Goal: Communication & Community: Share content

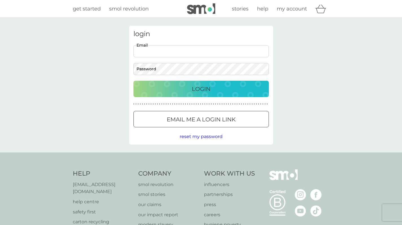
type input "[EMAIL_ADDRESS][DOMAIN_NAME]"
click at [201, 88] on button "Login" at bounding box center [200, 89] width 135 height 16
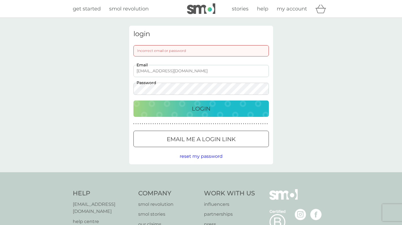
click at [195, 137] on div at bounding box center [201, 139] width 20 height 6
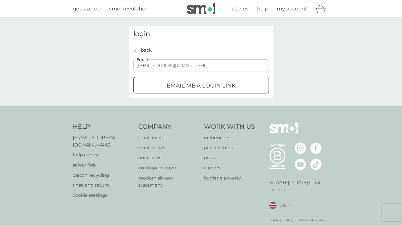
click at [201, 85] on button "Email me a login link" at bounding box center [200, 85] width 135 height 16
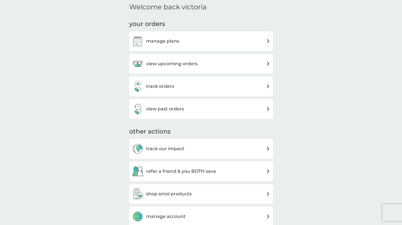
scroll to position [138, 0]
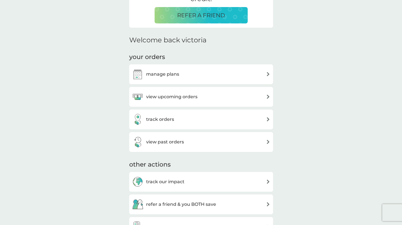
click at [191, 91] on div "view upcoming orders" at bounding box center [164, 96] width 65 height 11
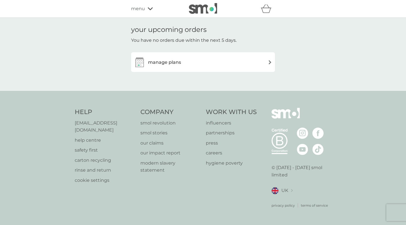
click at [190, 62] on div "manage plans" at bounding box center [203, 61] width 138 height 11
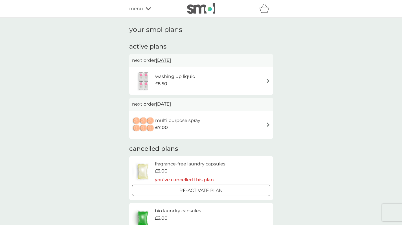
click at [146, 10] on icon at bounding box center [148, 8] width 5 height 3
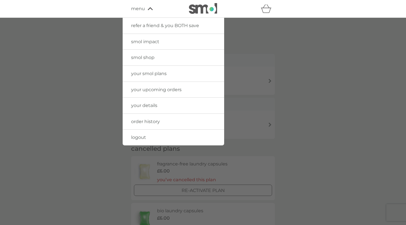
click at [148, 57] on span "smol shop" at bounding box center [142, 57] width 23 height 5
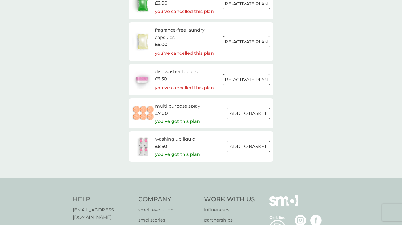
scroll to position [867, 0]
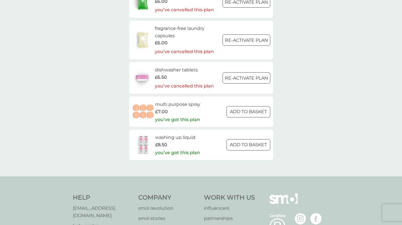
click at [240, 141] on div at bounding box center [248, 144] width 20 height 6
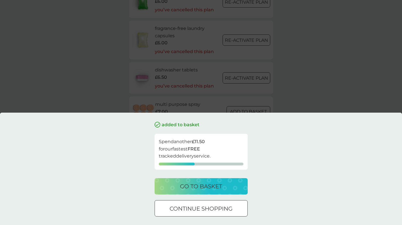
click at [222, 209] on p "continue shopping" at bounding box center [200, 208] width 63 height 9
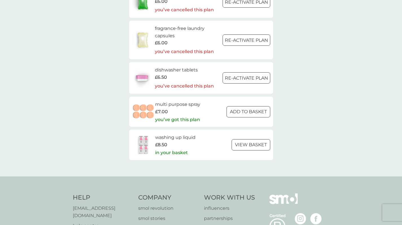
click at [248, 109] on div at bounding box center [248, 111] width 4 height 4
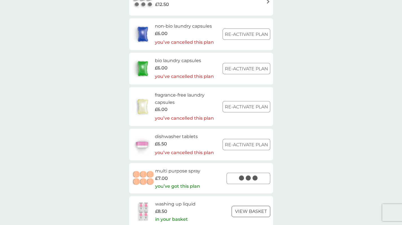
scroll to position [786, 0]
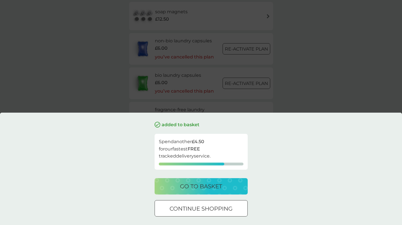
click at [216, 205] on p "continue shopping" at bounding box center [200, 208] width 63 height 9
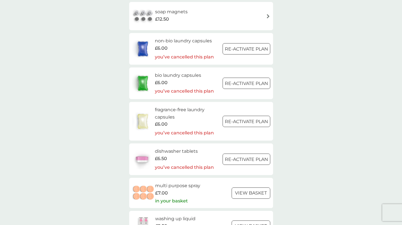
click at [233, 45] on p "Re-activate Plan" at bounding box center [246, 48] width 43 height 7
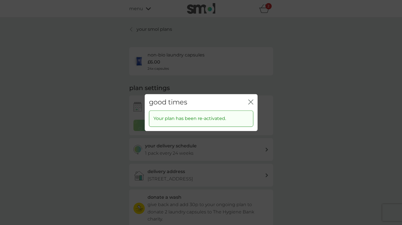
click at [297, 108] on div "good times close Your plan has been re-activated." at bounding box center [201, 112] width 402 height 225
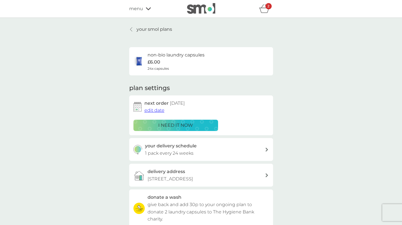
click at [158, 28] on p "your smol plans" at bounding box center [154, 29] width 36 height 7
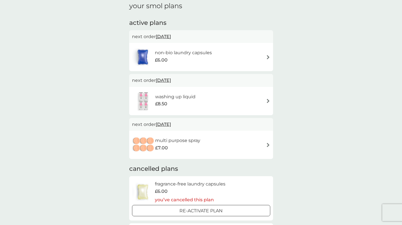
scroll to position [25, 0]
click at [171, 32] on span "30 Nov 2025" at bounding box center [163, 35] width 15 height 11
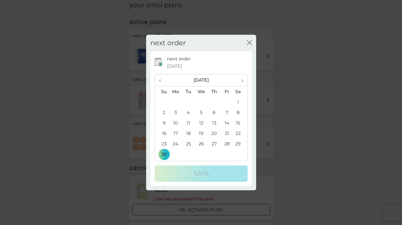
click at [160, 78] on span "‹" at bounding box center [162, 80] width 6 height 12
click at [243, 82] on th "›" at bounding box center [240, 80] width 14 height 12
click at [176, 112] on td "3" at bounding box center [175, 112] width 13 height 10
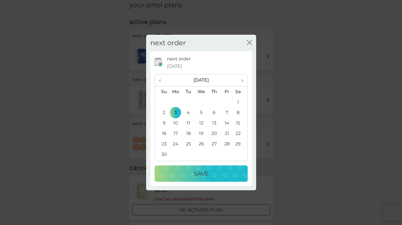
click at [205, 174] on p "Save" at bounding box center [201, 173] width 15 height 9
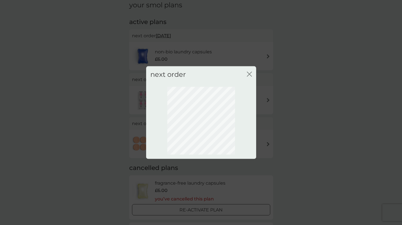
click at [251, 73] on icon "close" at bounding box center [249, 73] width 5 height 5
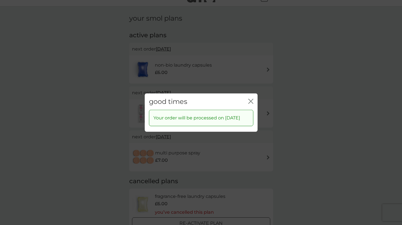
click at [251, 98] on icon "close" at bounding box center [250, 100] width 5 height 5
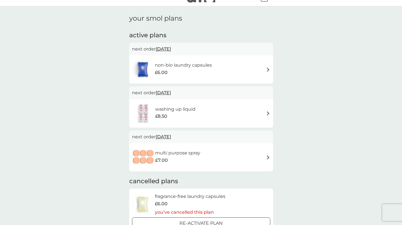
click at [168, 94] on span "15 Dec 2025" at bounding box center [163, 92] width 15 height 11
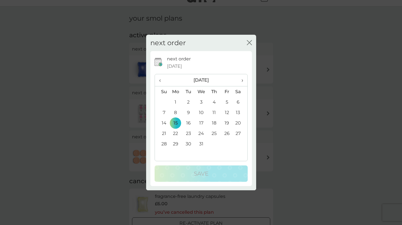
click at [161, 79] on span "‹" at bounding box center [162, 80] width 6 height 12
click at [177, 112] on td "3" at bounding box center [175, 112] width 13 height 10
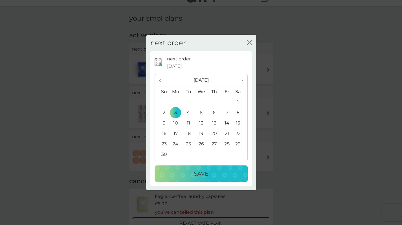
click at [197, 172] on p "Save" at bounding box center [201, 173] width 15 height 9
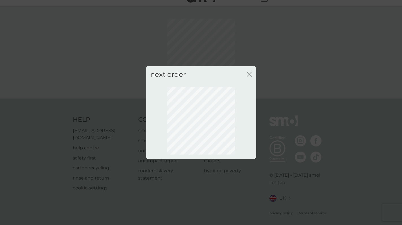
click at [250, 71] on div "close" at bounding box center [249, 74] width 5 height 8
click at [249, 74] on icon "close" at bounding box center [248, 74] width 2 height 5
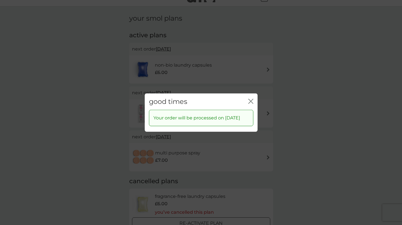
click at [249, 98] on icon "close" at bounding box center [250, 100] width 5 height 5
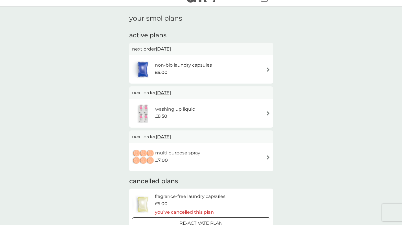
click at [167, 137] on span "31 Dec 2025" at bounding box center [163, 136] width 15 height 11
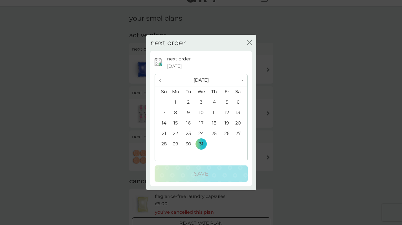
click at [159, 81] on span "‹" at bounding box center [162, 80] width 6 height 12
click at [176, 111] on td "3" at bounding box center [175, 112] width 13 height 10
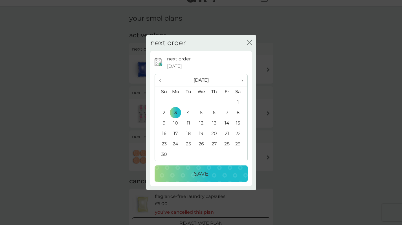
click at [161, 80] on span "‹" at bounding box center [162, 80] width 6 height 12
click at [239, 123] on td "18" at bounding box center [240, 123] width 14 height 10
click at [224, 172] on div "Save" at bounding box center [201, 173] width 82 height 9
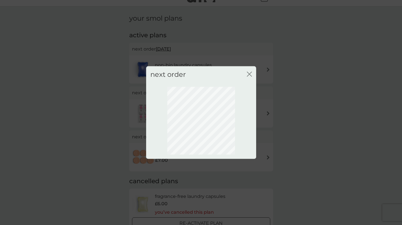
click at [251, 74] on icon "close" at bounding box center [249, 73] width 5 height 5
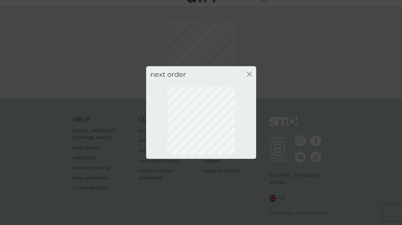
click at [247, 73] on icon "close" at bounding box center [248, 74] width 2 height 5
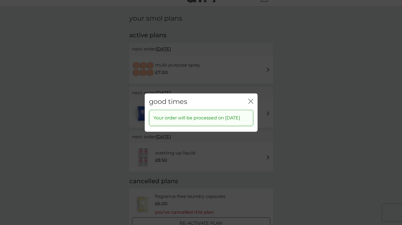
click at [251, 98] on icon "close" at bounding box center [250, 100] width 5 height 5
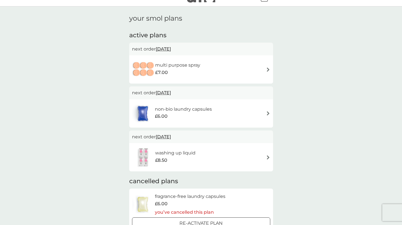
click at [167, 92] on span "3 Nov 2025" at bounding box center [163, 92] width 15 height 11
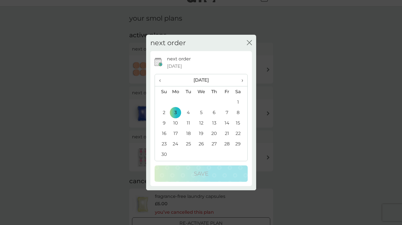
click at [161, 79] on span "‹" at bounding box center [162, 80] width 6 height 12
click at [237, 122] on td "18" at bounding box center [240, 123] width 14 height 10
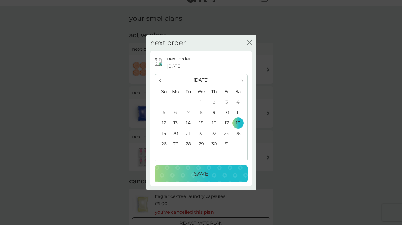
click at [225, 170] on div "Save" at bounding box center [201, 173] width 82 height 9
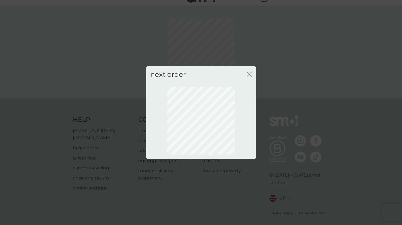
click at [250, 74] on icon "close" at bounding box center [249, 73] width 5 height 5
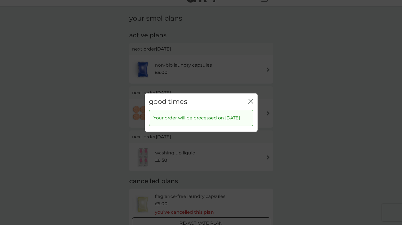
click at [249, 98] on icon "close" at bounding box center [250, 100] width 5 height 5
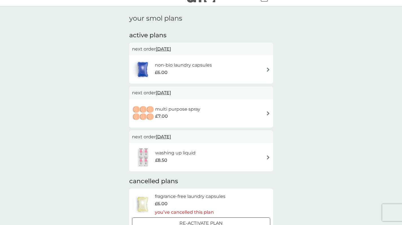
click at [169, 135] on span "3 Nov 2025" at bounding box center [163, 136] width 15 height 11
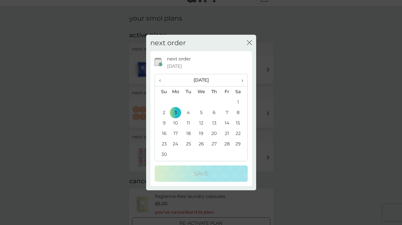
click at [160, 80] on span "‹" at bounding box center [162, 80] width 6 height 12
click at [239, 122] on td "18" at bounding box center [240, 123] width 14 height 10
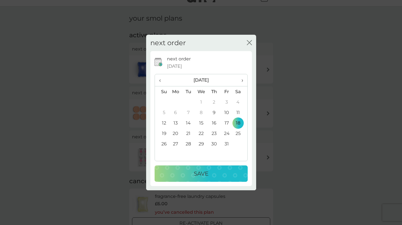
click at [229, 169] on div "Save" at bounding box center [201, 173] width 82 height 9
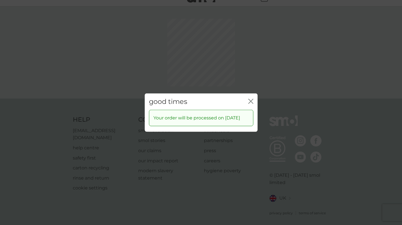
click at [248, 74] on div "good times close Your order will be processed on 18 Oct 2025" at bounding box center [201, 112] width 402 height 225
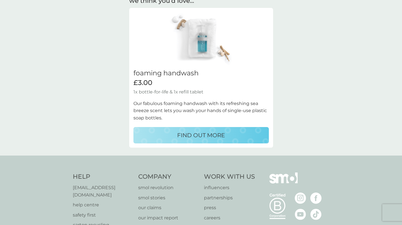
scroll to position [289, 0]
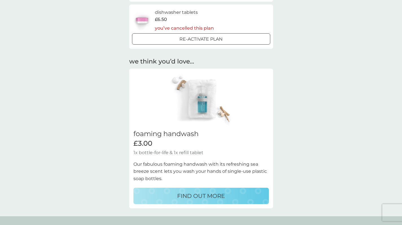
click at [184, 96] on img at bounding box center [200, 100] width 101 height 54
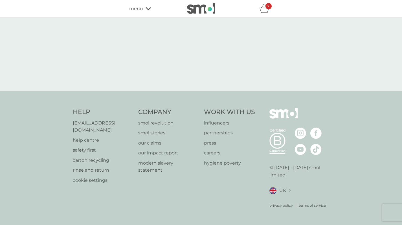
select select "119"
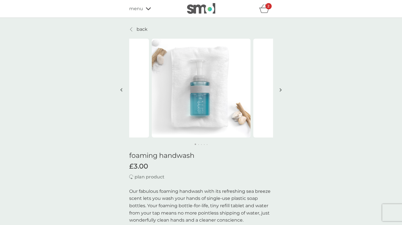
click at [146, 27] on p "back" at bounding box center [141, 29] width 11 height 7
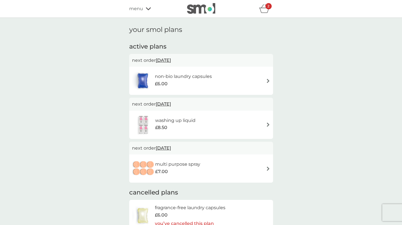
click at [145, 13] on div "refer a friend & you BOTH save smol impact smol shop your smol plans your upcom…" at bounding box center [201, 8] width 144 height 11
click at [145, 11] on div "menu" at bounding box center [153, 8] width 48 height 7
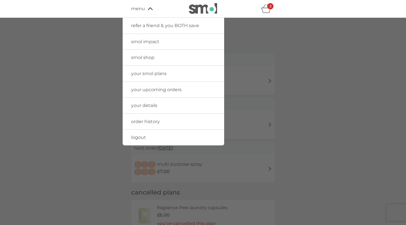
click at [166, 122] on link "order history" at bounding box center [173, 122] width 101 height 16
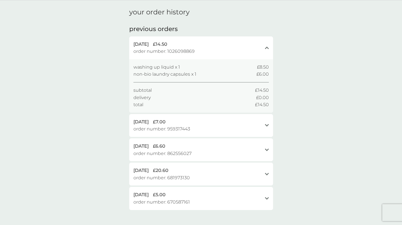
scroll to position [18, 0]
click at [269, 119] on div "30 Mar 2025 £7.00 order number: 959317443 open" at bounding box center [201, 125] width 144 height 23
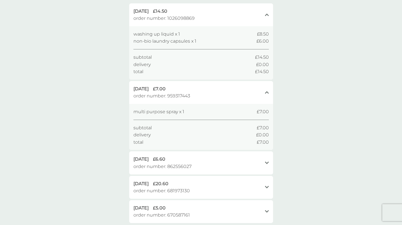
scroll to position [62, 0]
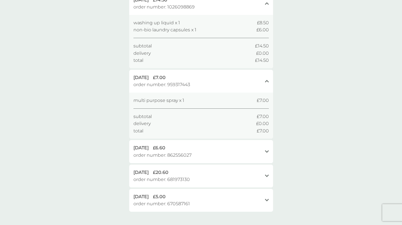
click at [263, 146] on div "26 Nov 2024 £6.60 order number: 862556027 open" at bounding box center [201, 151] width 144 height 23
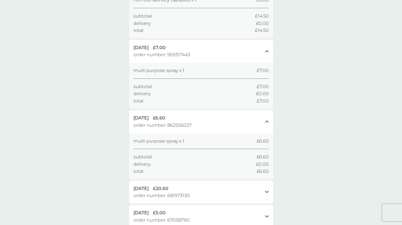
scroll to position [125, 0]
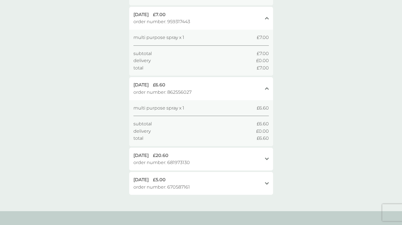
click at [263, 152] on div "15 Feb 2024 £20.60 order number: 681973130 open" at bounding box center [201, 158] width 144 height 23
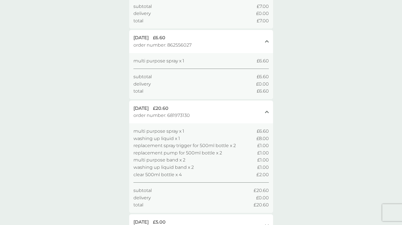
scroll to position [194, 0]
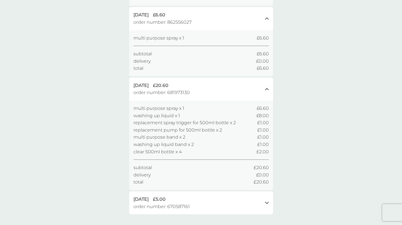
click at [265, 195] on div "open" at bounding box center [267, 202] width 4 height 14
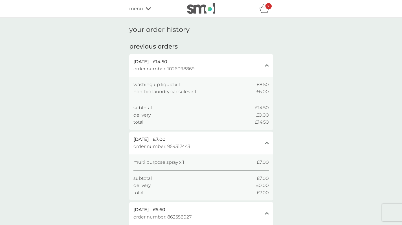
scroll to position [0, 0]
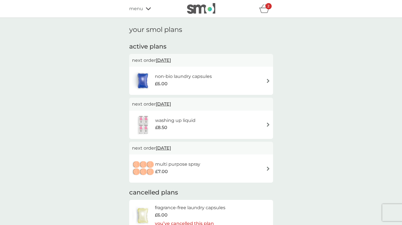
click at [146, 8] on icon at bounding box center [148, 8] width 5 height 3
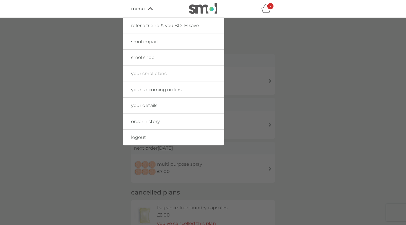
click at [164, 24] on span "refer a friend & you BOTH save" at bounding box center [165, 25] width 68 height 5
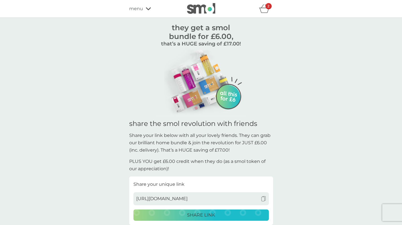
click at [184, 86] on img at bounding box center [200, 81] width 93 height 68
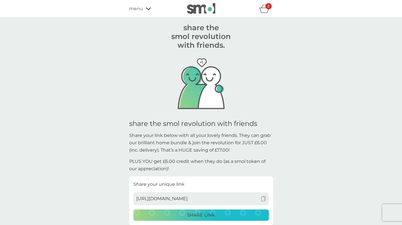
click at [143, 9] on div "menu" at bounding box center [153, 8] width 48 height 7
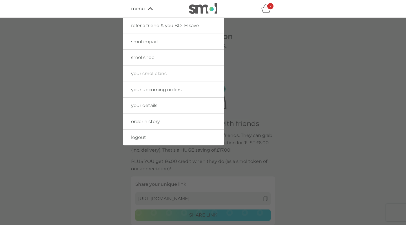
click at [147, 43] on span "smol impact" at bounding box center [145, 41] width 28 height 5
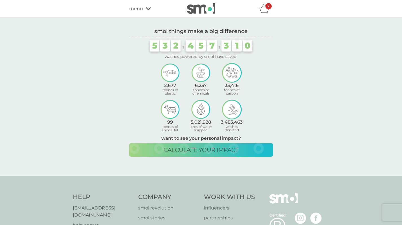
click at [135, 7] on span "menu" at bounding box center [136, 8] width 14 height 7
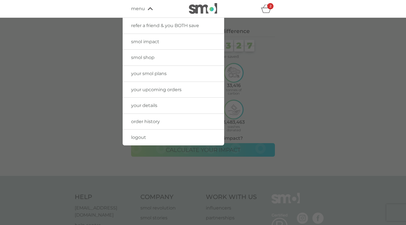
click at [141, 30] on link "refer a friend & you BOTH save" at bounding box center [173, 26] width 101 height 16
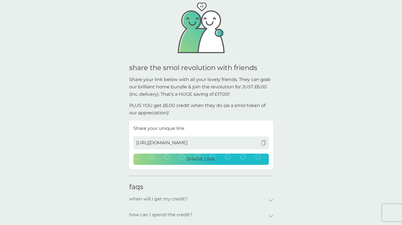
scroll to position [57, 0]
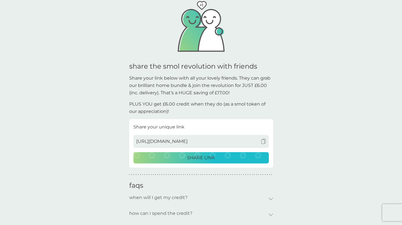
click at [225, 141] on div "[URL][DOMAIN_NAME]" at bounding box center [200, 141] width 135 height 13
click at [263, 139] on img at bounding box center [263, 141] width 5 height 5
click at [217, 156] on div "SHARE LINK" at bounding box center [201, 157] width 128 height 7
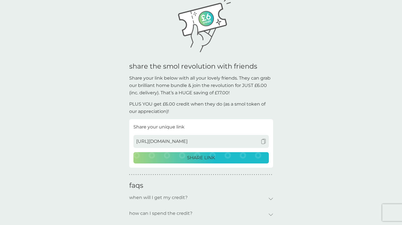
click at [152, 140] on span "[URL][DOMAIN_NAME]" at bounding box center [161, 141] width 51 height 7
drag, startPoint x: 233, startPoint y: 138, endPoint x: 134, endPoint y: 140, distance: 99.8
click at [134, 140] on div "[URL][DOMAIN_NAME]" at bounding box center [200, 141] width 135 height 13
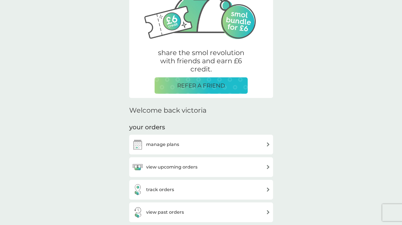
scroll to position [115, 0]
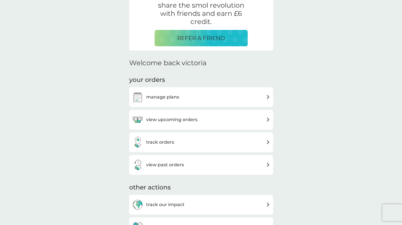
click at [205, 36] on p "REFER A FRIEND" at bounding box center [201, 38] width 48 height 9
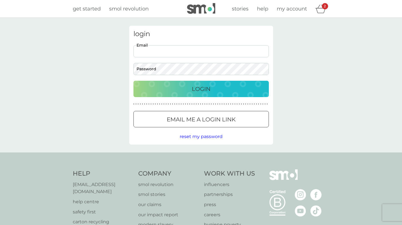
type input "[EMAIL_ADDRESS][DOMAIN_NAME]"
click at [206, 120] on div at bounding box center [201, 119] width 20 height 6
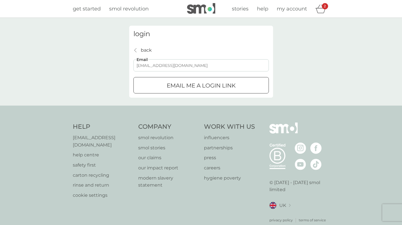
click at [201, 85] on button "Email me a login link" at bounding box center [200, 85] width 135 height 16
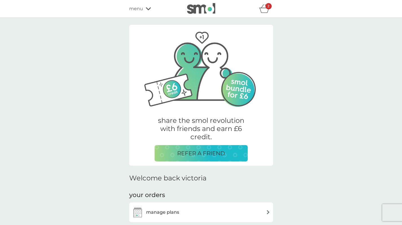
click at [263, 9] on icon "basket" at bounding box center [264, 8] width 11 height 9
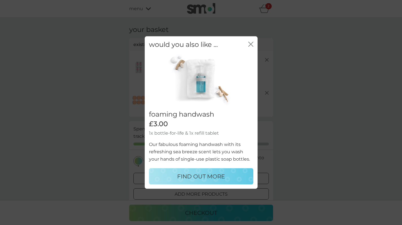
click at [251, 43] on icon "close" at bounding box center [252, 44] width 2 height 5
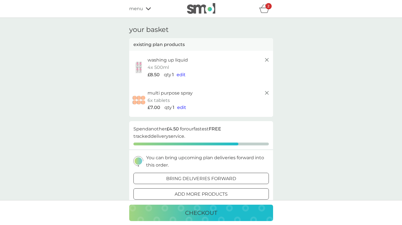
click at [267, 59] on icon at bounding box center [266, 59] width 7 height 7
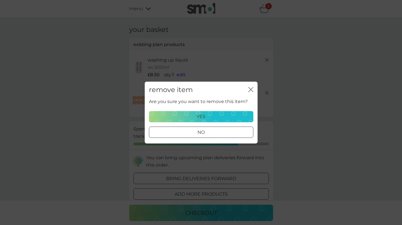
click at [243, 116] on div "yes" at bounding box center [200, 116] width 97 height 7
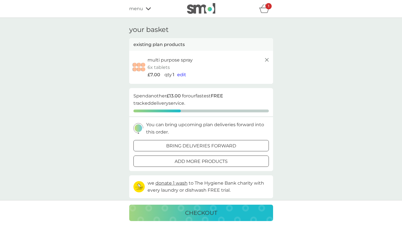
click at [269, 58] on icon at bounding box center [266, 59] width 7 height 7
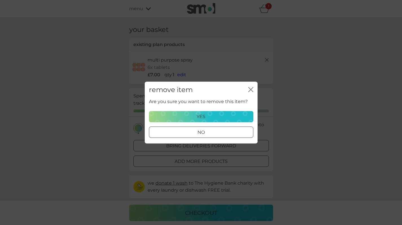
click at [222, 113] on div "yes" at bounding box center [200, 116] width 97 height 7
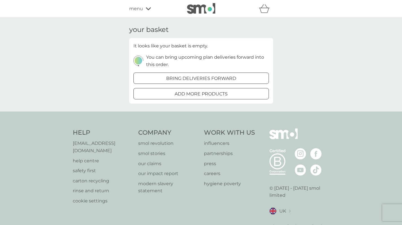
click at [146, 10] on div "menu" at bounding box center [153, 8] width 48 height 7
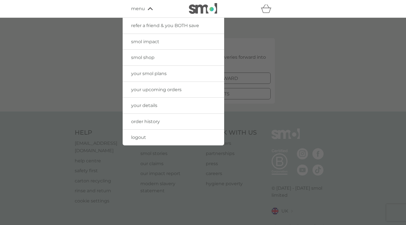
click at [151, 72] on span "your smol plans" at bounding box center [149, 73] width 36 height 5
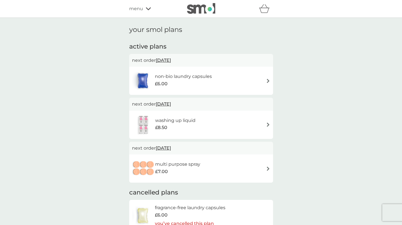
click at [267, 81] on img at bounding box center [268, 81] width 4 height 4
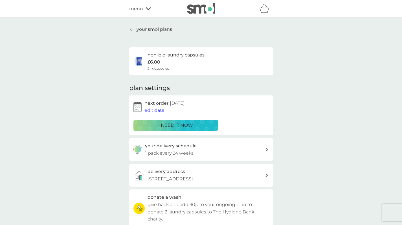
click at [132, 28] on icon at bounding box center [131, 29] width 2 height 5
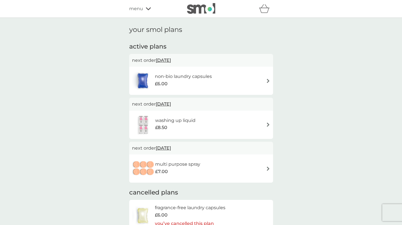
click at [270, 123] on img at bounding box center [268, 124] width 4 height 4
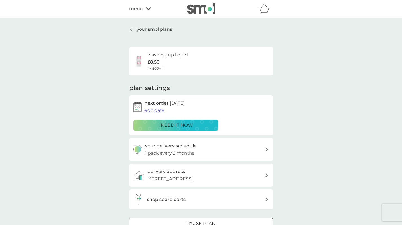
click at [129, 32] on link "your smol plans" at bounding box center [150, 29] width 43 height 7
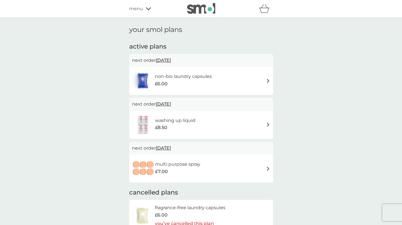
click at [268, 169] on img at bounding box center [268, 168] width 4 height 4
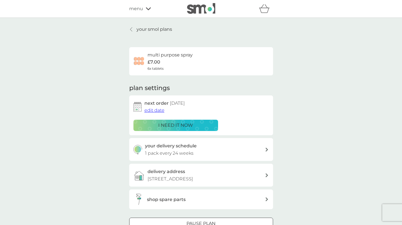
click at [263, 151] on div "your delivery schedule 1 pack every 24 weeks" at bounding box center [205, 149] width 120 height 14
select select "168"
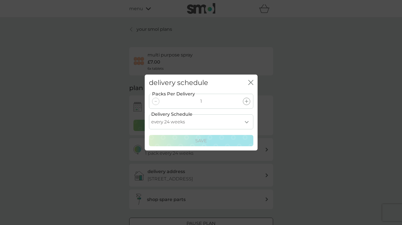
click at [251, 80] on icon "close" at bounding box center [250, 82] width 5 height 5
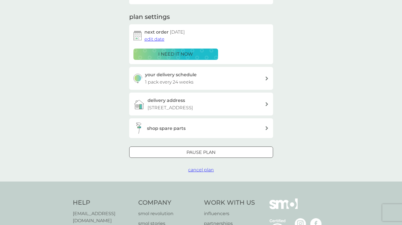
scroll to position [72, 0]
click at [266, 125] on icon at bounding box center [266, 127] width 3 height 4
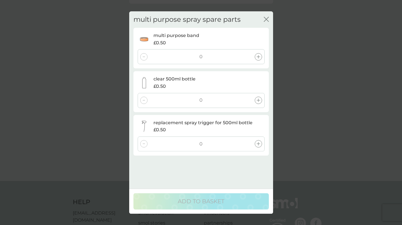
click at [267, 16] on div "close" at bounding box center [265, 19] width 5 height 8
click at [266, 20] on icon "close" at bounding box center [265, 19] width 5 height 5
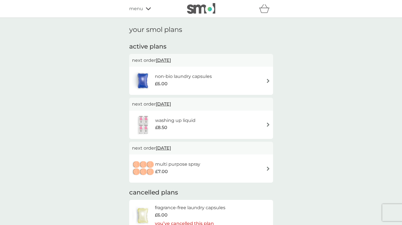
click at [269, 124] on img at bounding box center [268, 124] width 4 height 4
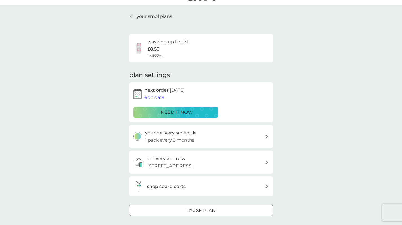
scroll to position [23, 0]
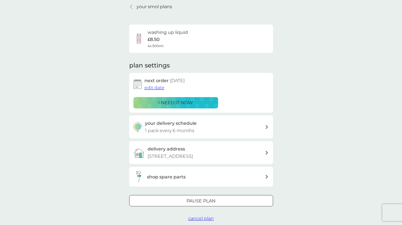
click at [200, 176] on div "shop spare parts" at bounding box center [206, 176] width 118 height 7
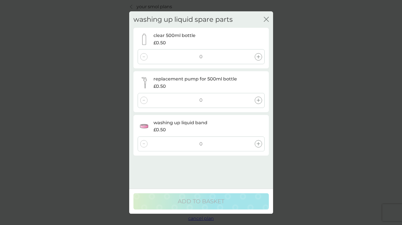
click at [267, 21] on icon "close" at bounding box center [265, 19] width 5 height 5
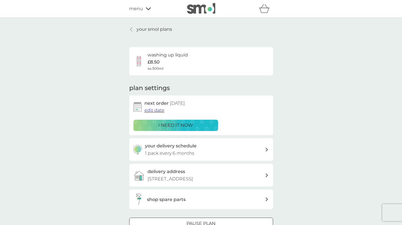
scroll to position [0, 0]
click at [128, 28] on div "your smol plans washing up liquid £8.50 4x 500ml plan settings next order 18 Oc…" at bounding box center [201, 135] width 152 height 219
click at [130, 27] on icon at bounding box center [131, 29] width 2 height 5
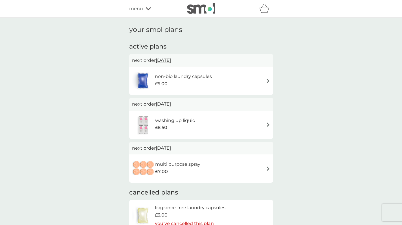
click at [264, 81] on div "non-bio laundry capsules £6.00" at bounding box center [201, 81] width 138 height 20
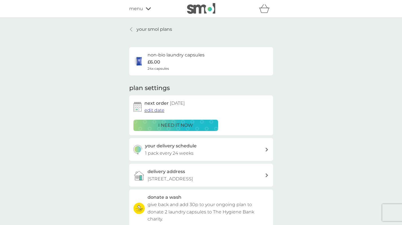
click at [131, 28] on icon at bounding box center [131, 29] width 2 height 4
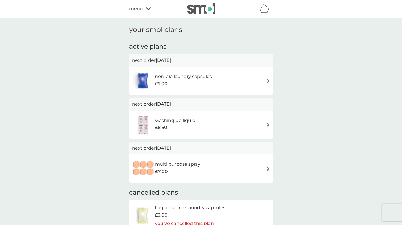
click at [147, 12] on div "menu" at bounding box center [153, 8] width 48 height 7
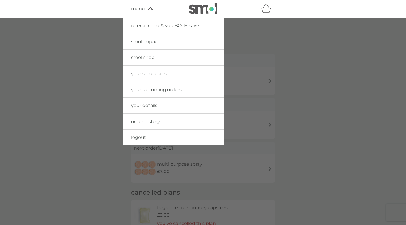
click at [146, 136] on link "logout" at bounding box center [173, 137] width 101 height 16
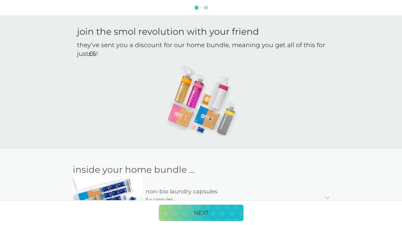
click at [207, 211] on p "NEXT" at bounding box center [201, 212] width 15 height 9
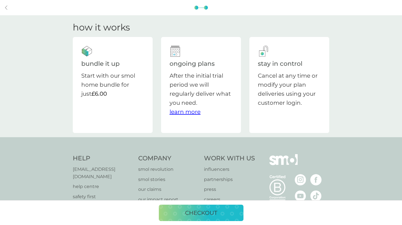
click at [198, 214] on p "checkout" at bounding box center [201, 212] width 32 height 9
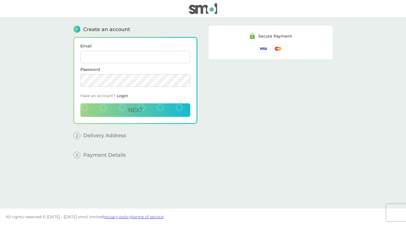
type input "[EMAIL_ADDRESS][DOMAIN_NAME]"
click at [135, 115] on button "Next" at bounding box center [135, 110] width 110 height 14
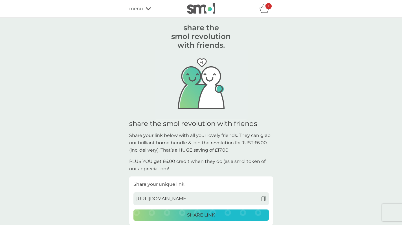
drag, startPoint x: 236, startPoint y: 194, endPoint x: 130, endPoint y: 194, distance: 105.4
click at [130, 194] on div "Share your unique link [URL][DOMAIN_NAME] SHARE LINK" at bounding box center [201, 200] width 144 height 48
copy span "[URL][DOMAIN_NAME]"
